Goal: Information Seeking & Learning: Learn about a topic

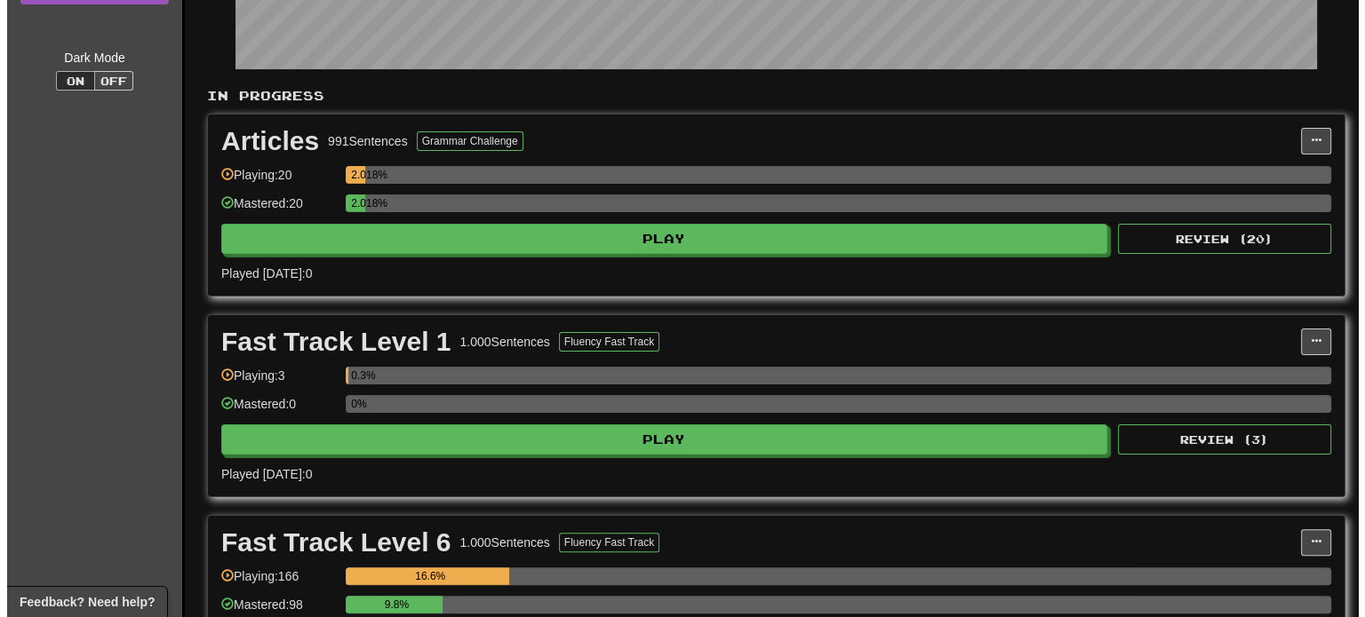
scroll to position [355, 0]
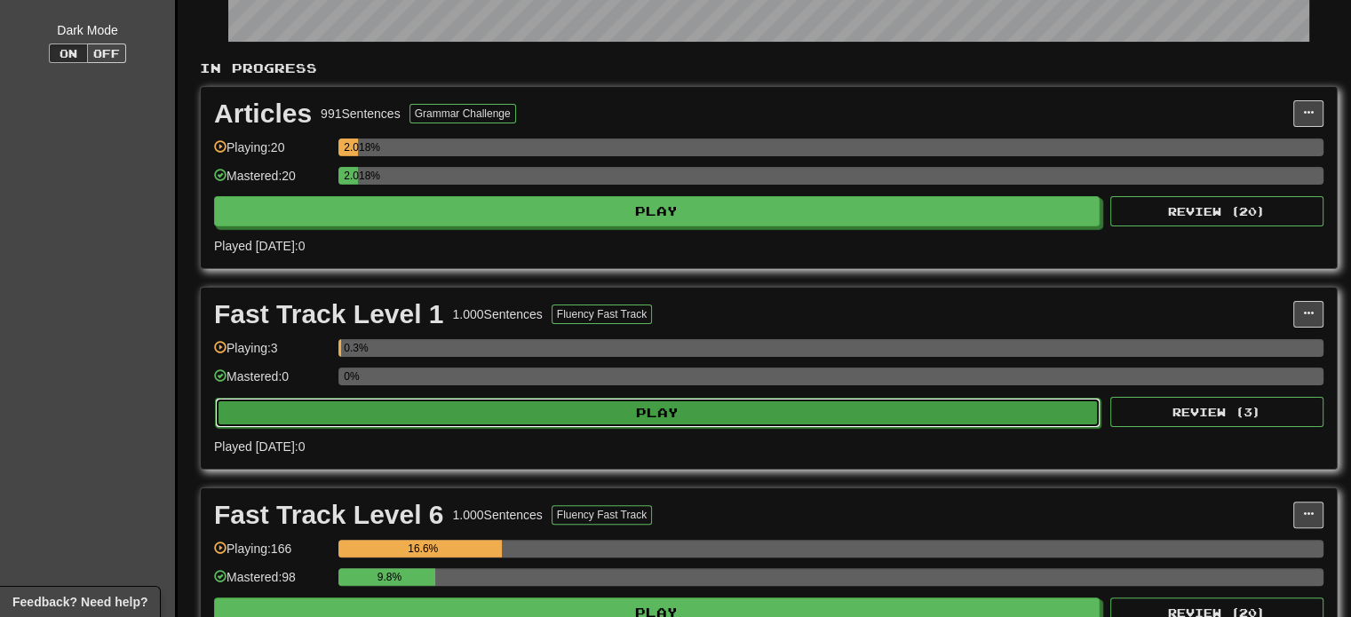
click at [634, 412] on button "Play" at bounding box center [658, 413] width 886 height 30
select select "**"
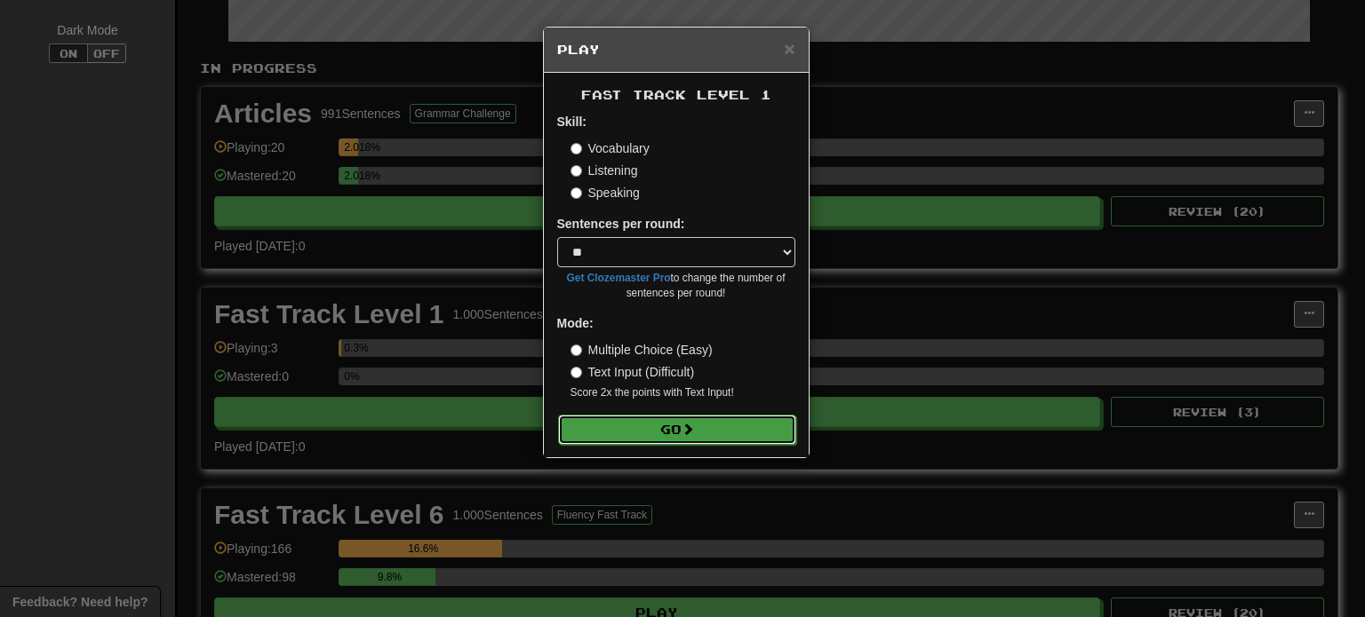
click at [658, 434] on button "Go" at bounding box center [677, 430] width 238 height 30
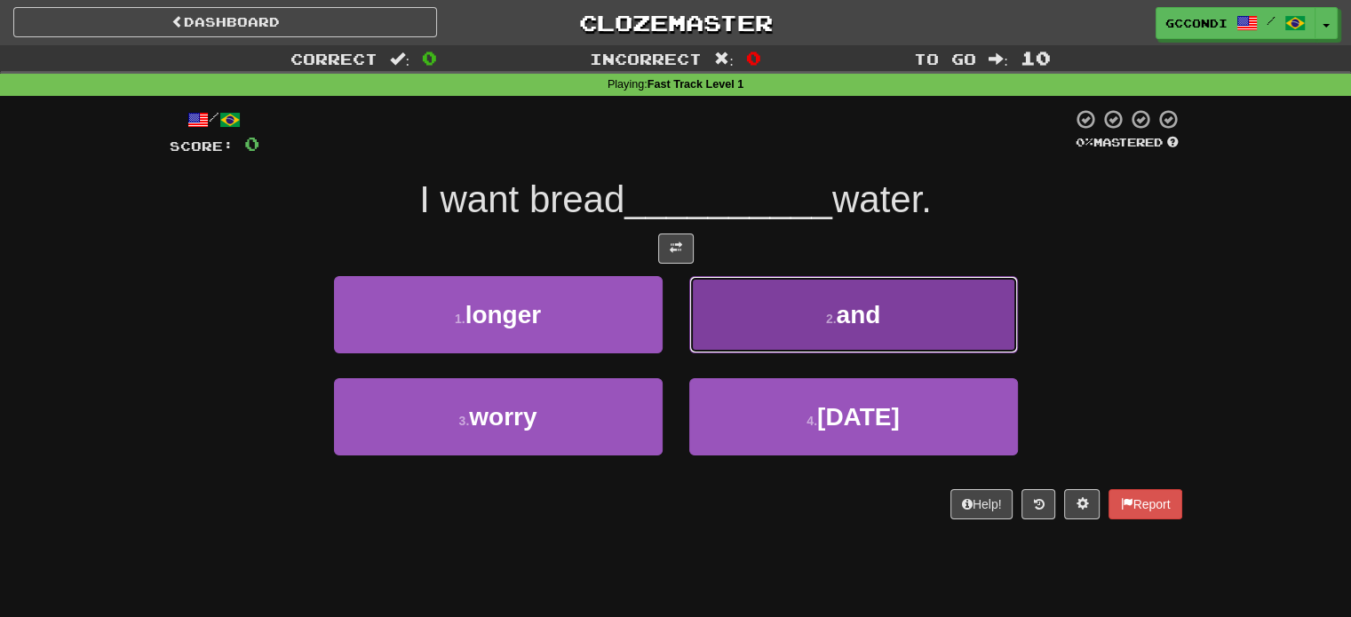
click at [788, 315] on button "2 . and" at bounding box center [853, 314] width 329 height 77
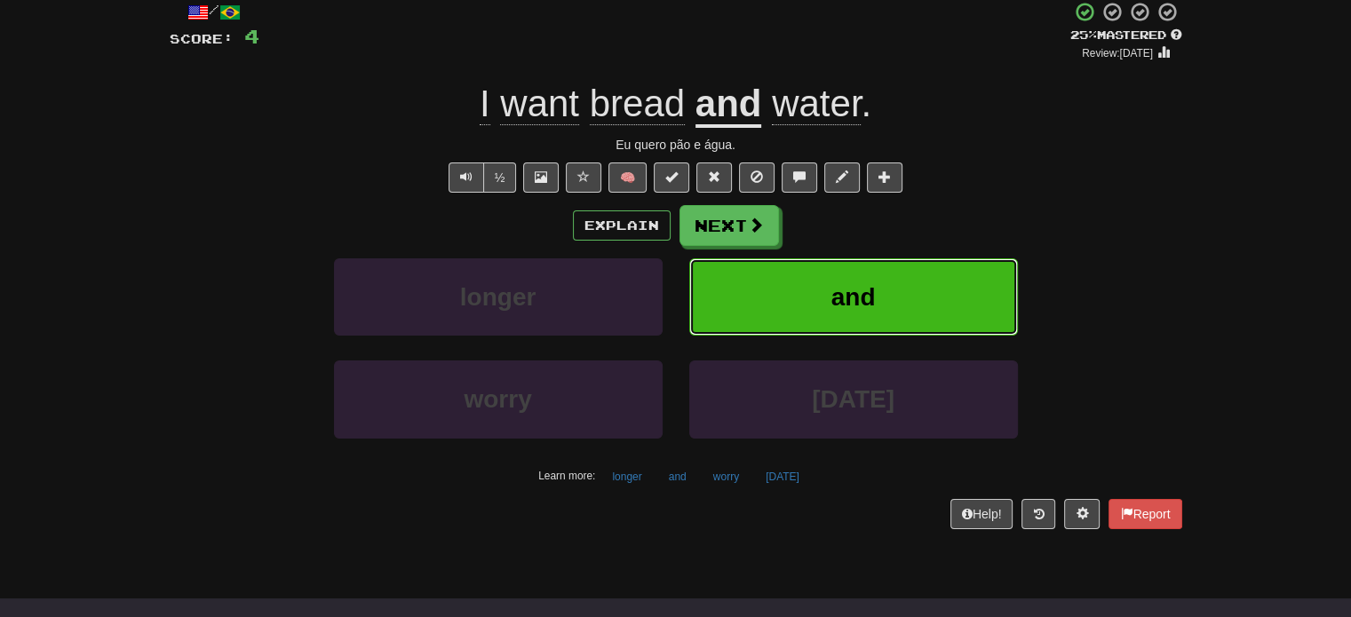
scroll to position [178, 0]
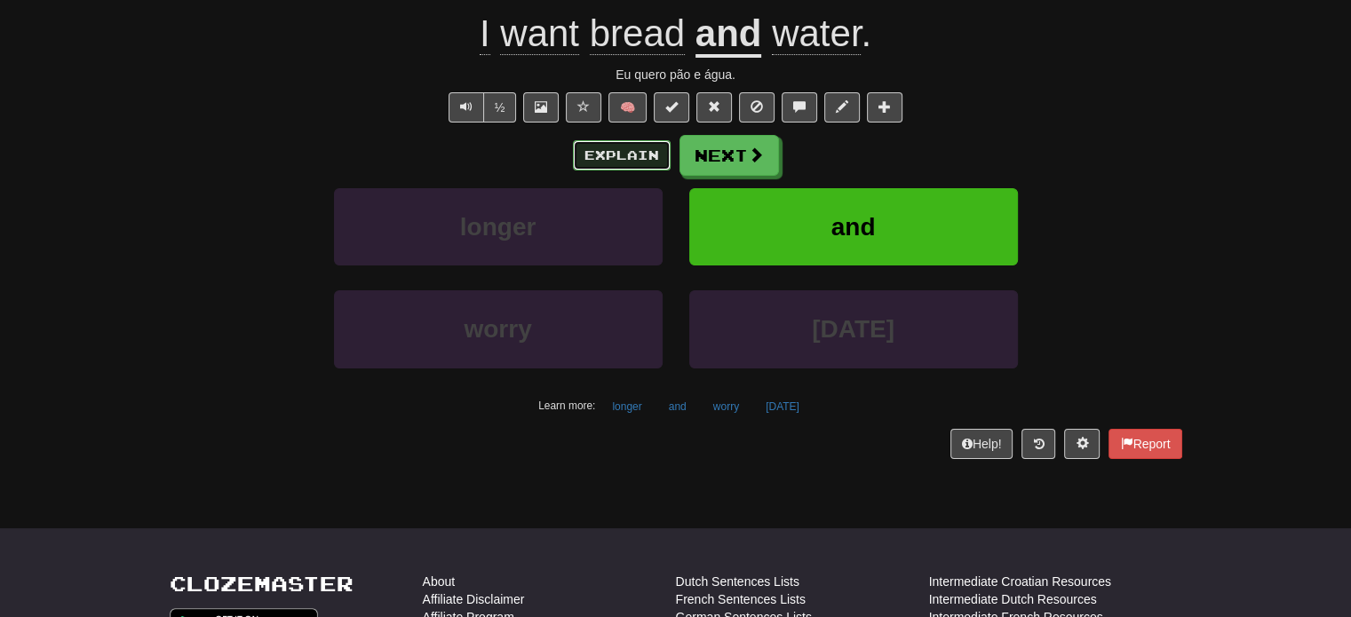
click at [604, 157] on button "Explain" at bounding box center [622, 155] width 98 height 30
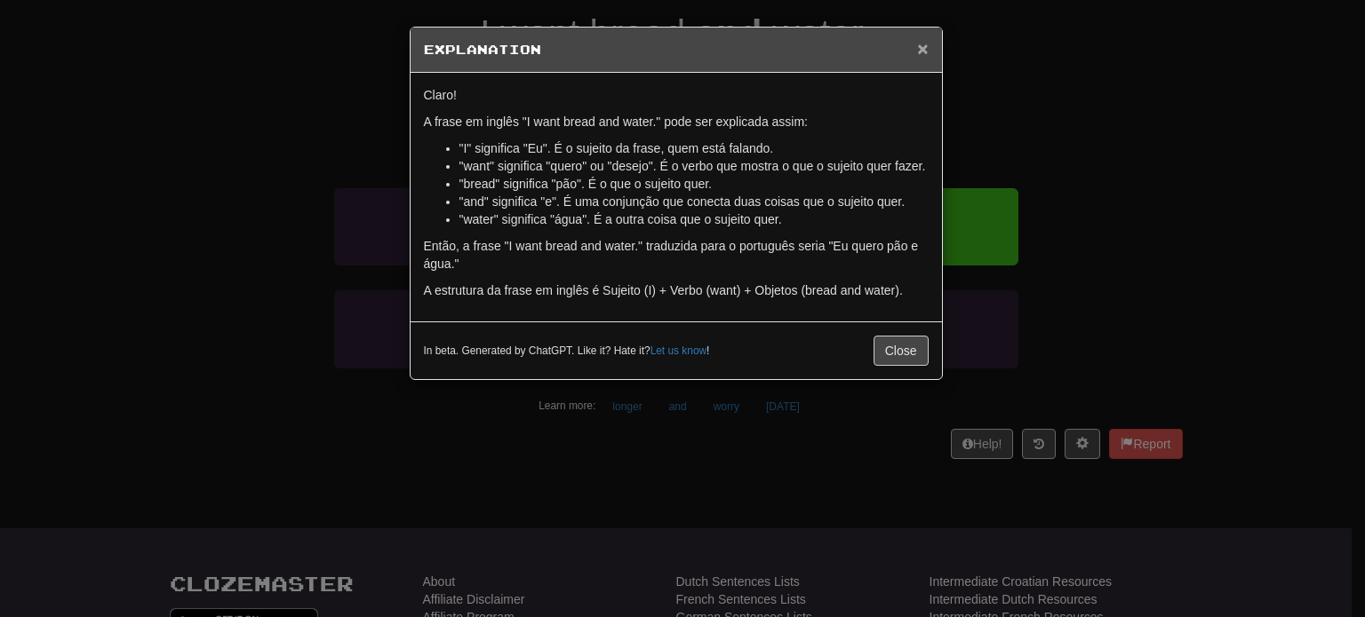
click at [924, 46] on span "×" at bounding box center [922, 48] width 11 height 20
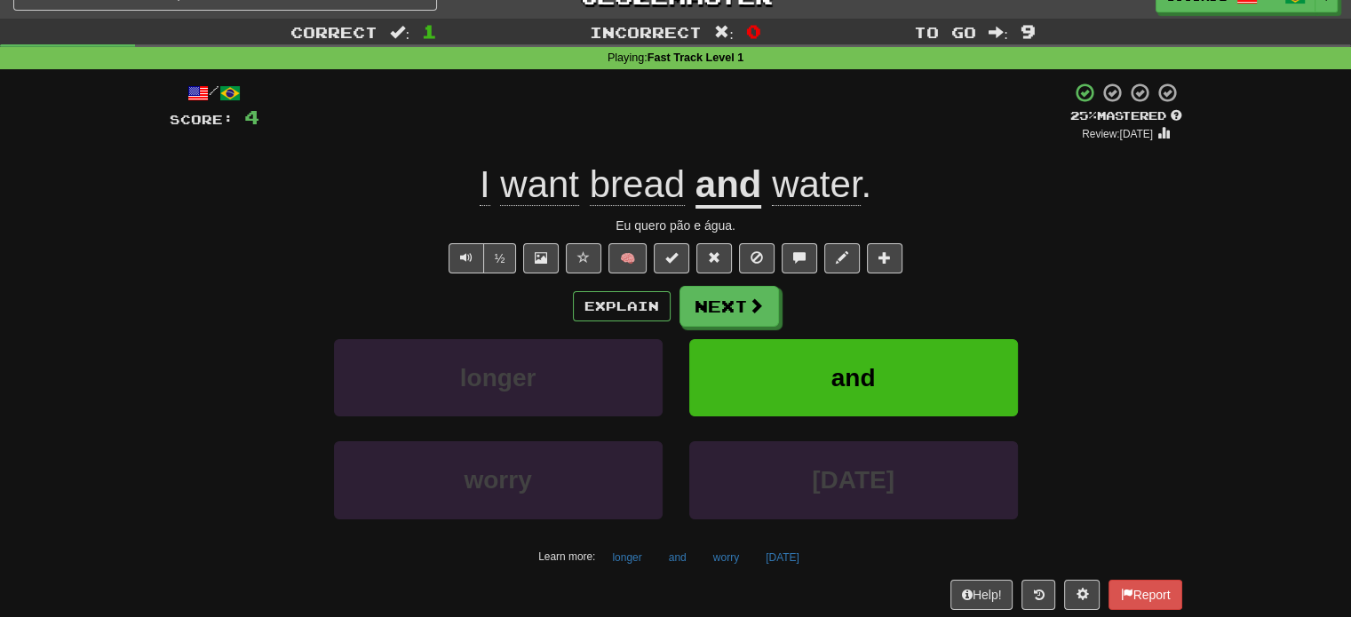
scroll to position [0, 0]
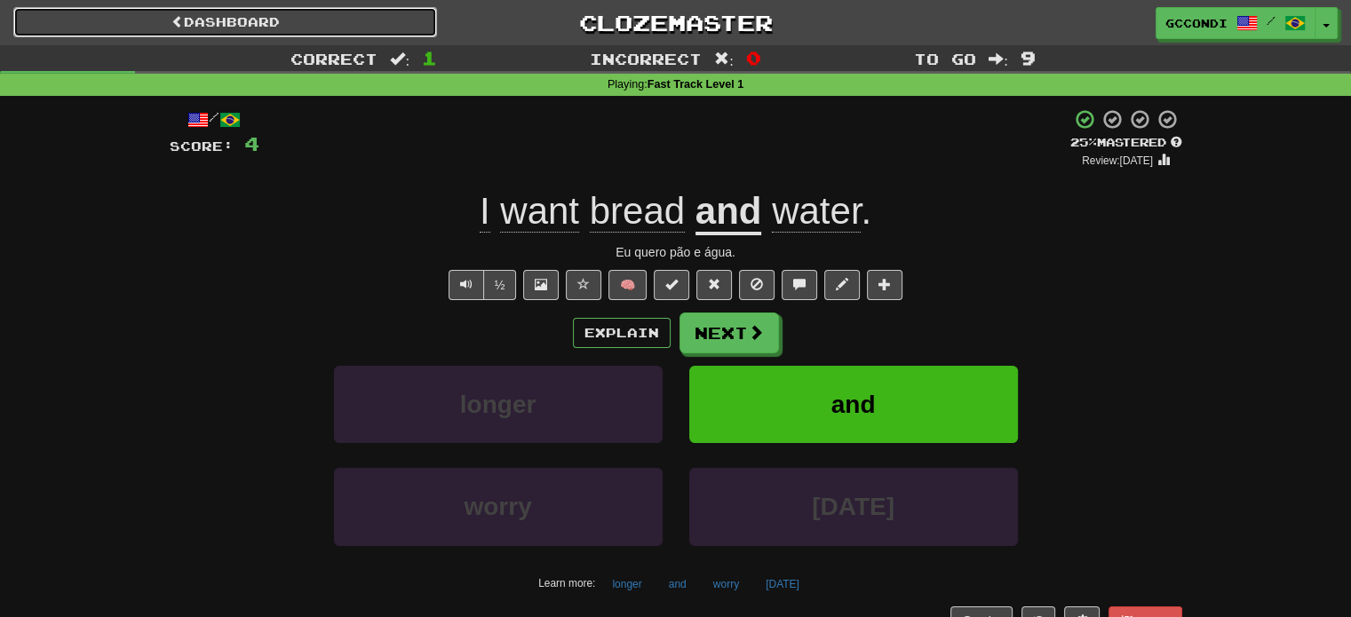
click at [133, 24] on link "Dashboard" at bounding box center [225, 22] width 424 height 30
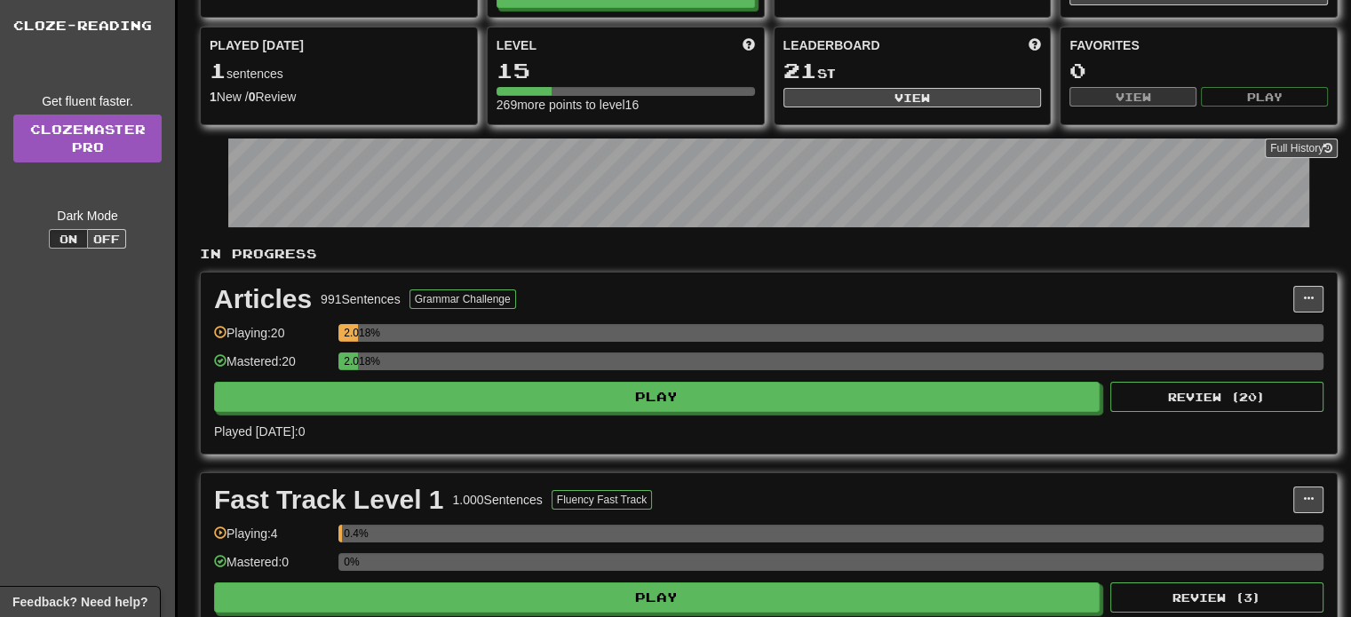
scroll to position [178, 0]
